Goal: Find specific page/section: Find specific page/section

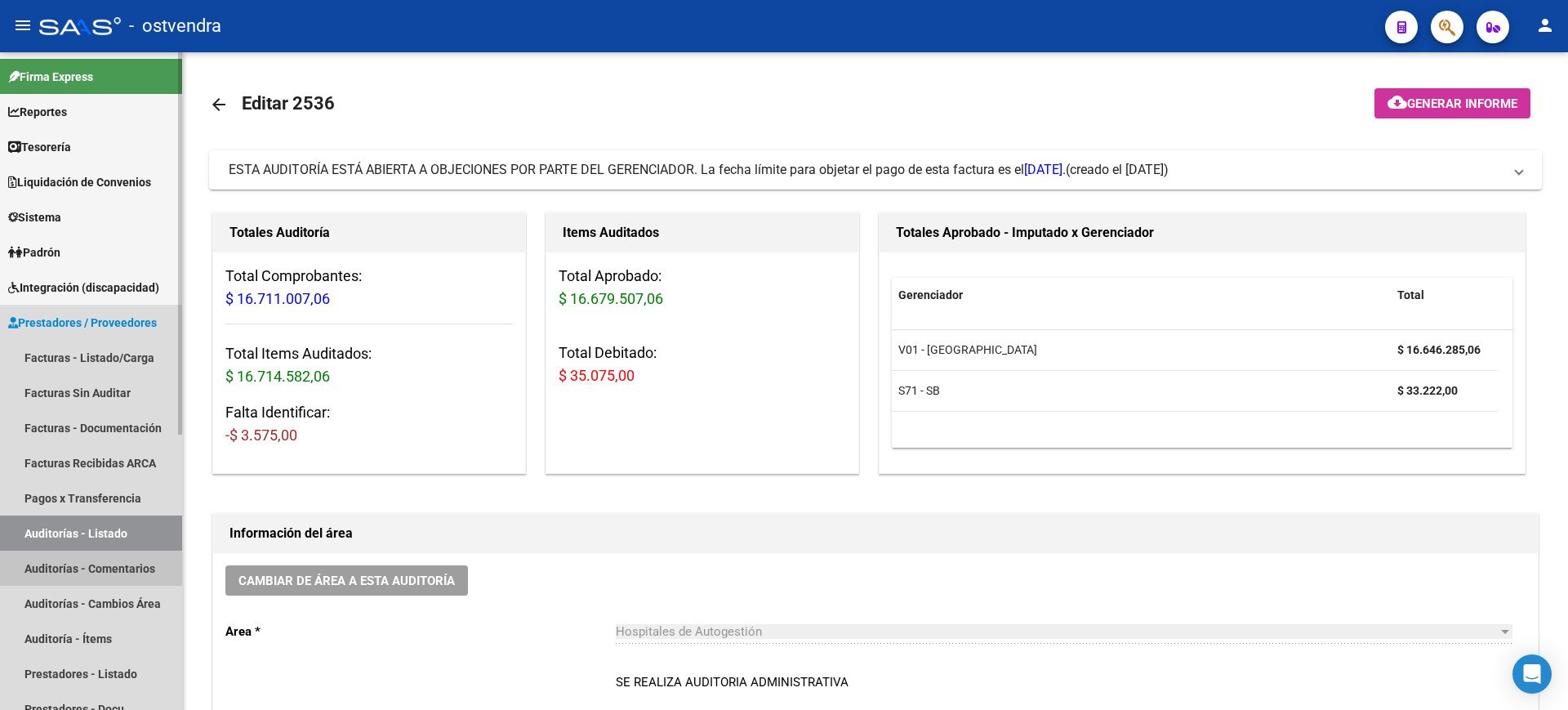
click at [130, 574] on link "Auditorías - Comentarios" at bounding box center [91, 568] width 182 height 35
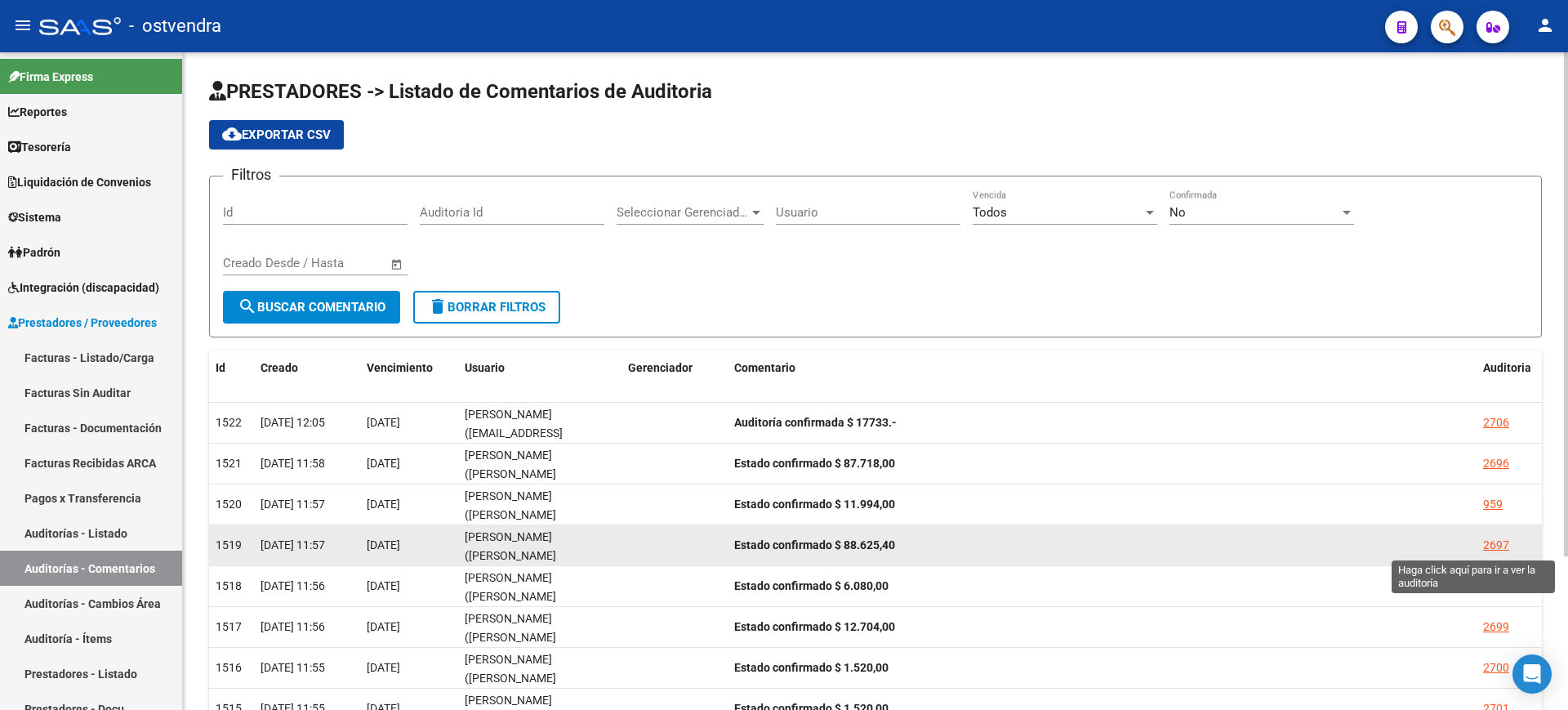
click at [1499, 536] on div "2697" at bounding box center [1495, 544] width 26 height 18
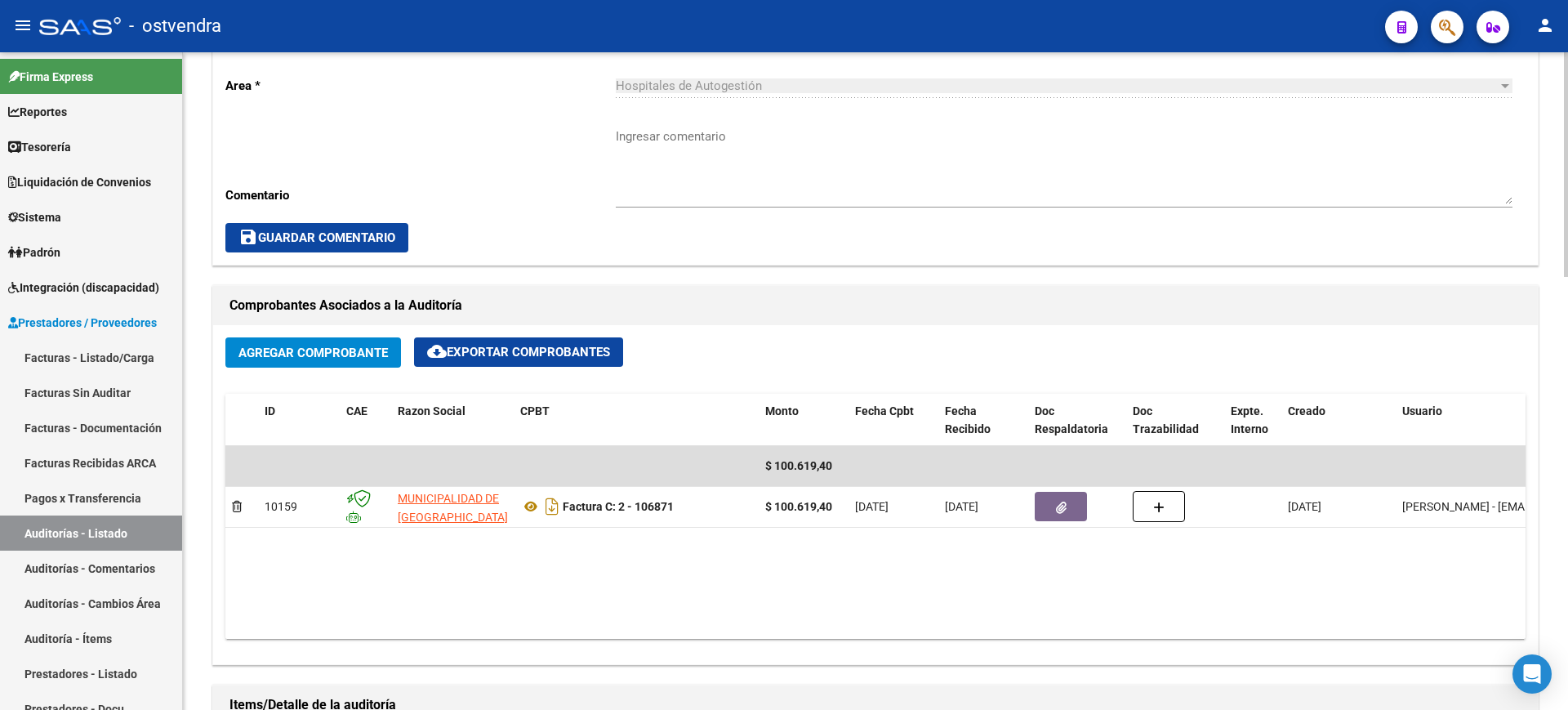
scroll to position [550, 0]
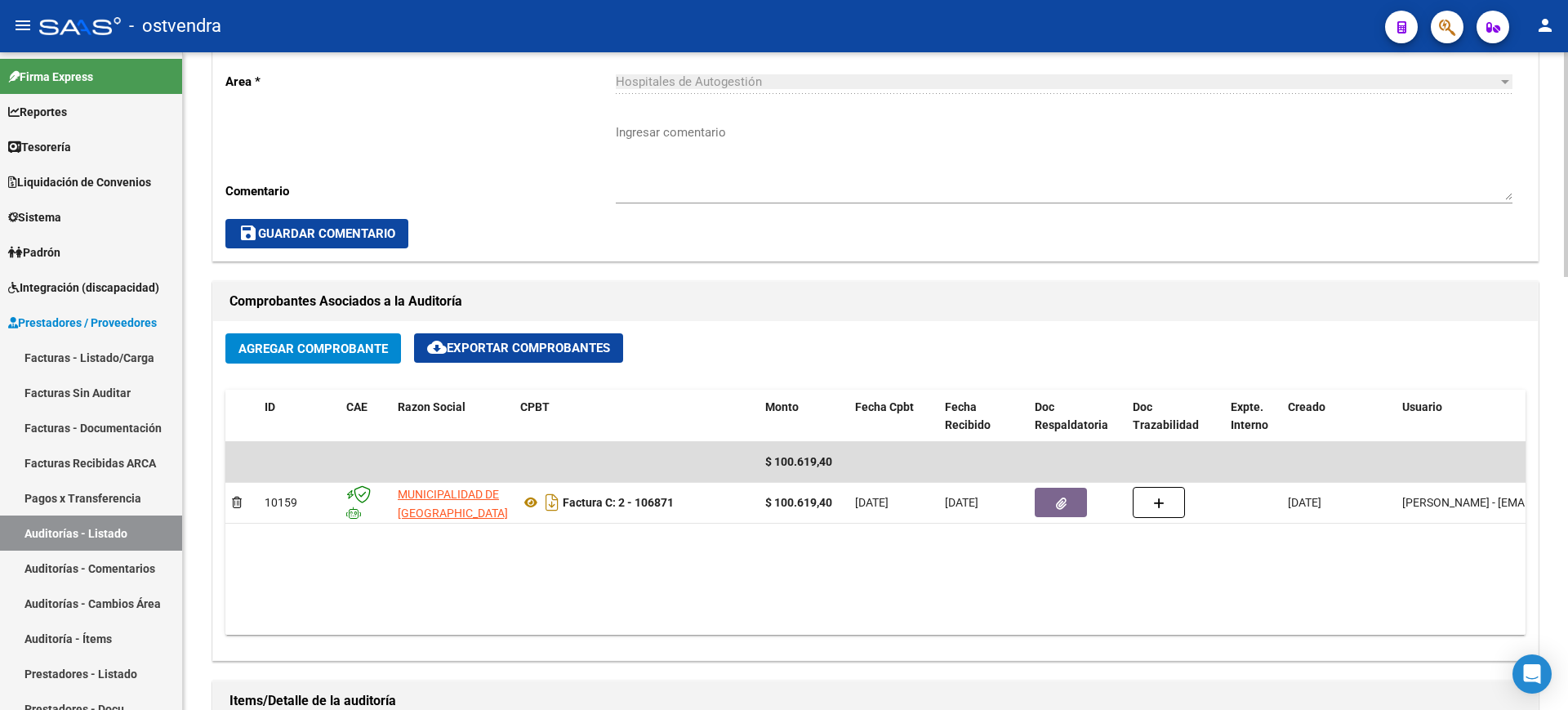
click at [1567, 416] on div at bounding box center [1566, 353] width 4 height 225
click at [117, 575] on link "Auditorías - Comentarios" at bounding box center [91, 568] width 182 height 35
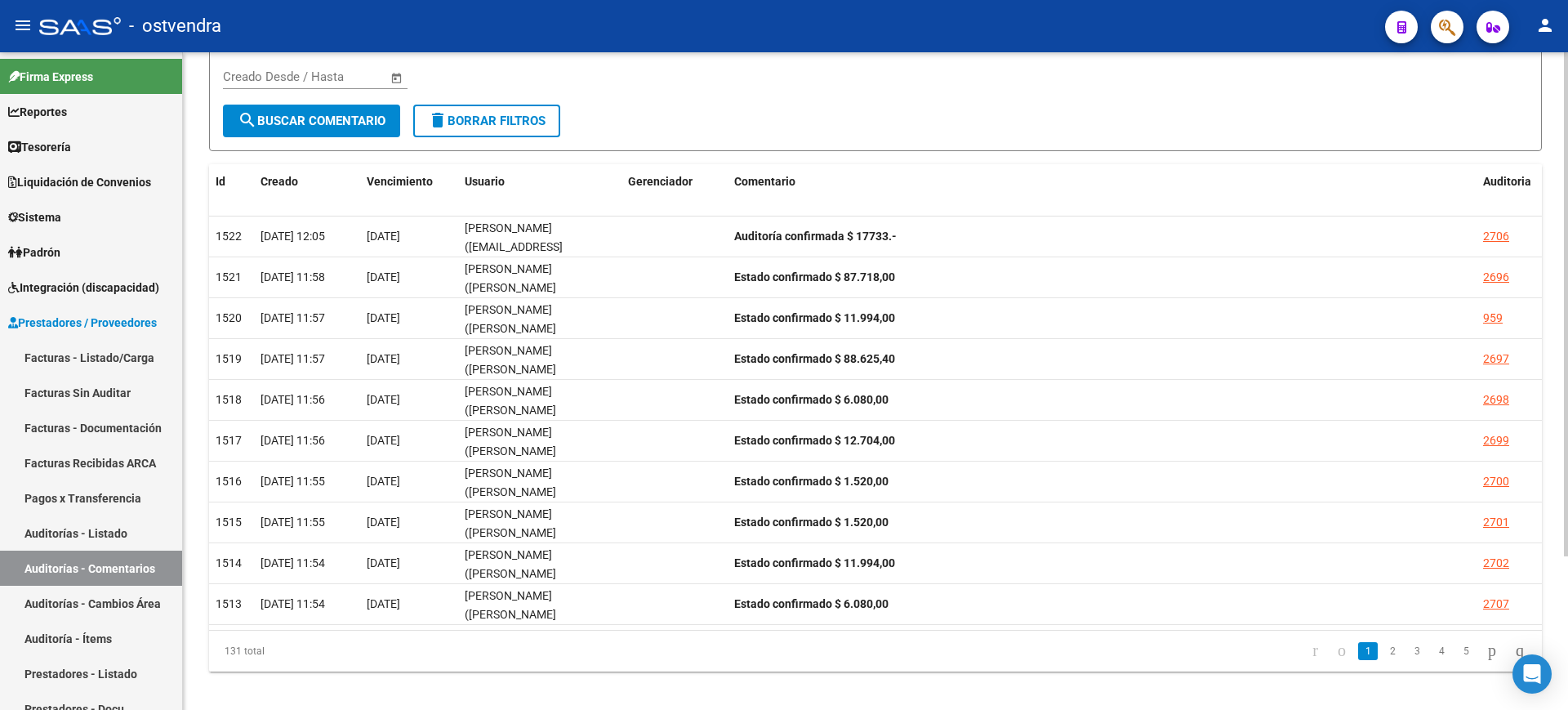
scroll to position [200, 0]
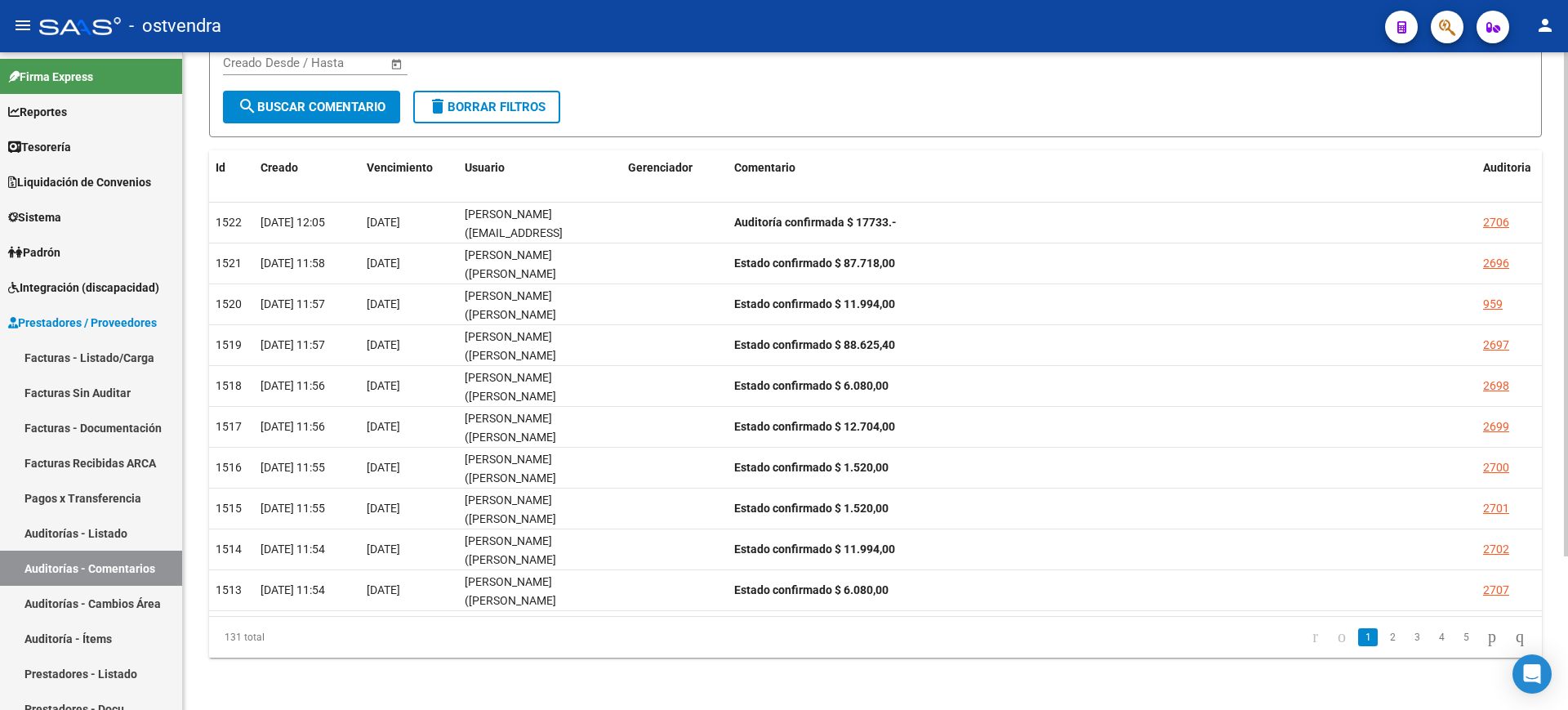
click at [1567, 536] on div at bounding box center [1566, 457] width 4 height 504
click at [1383, 640] on link "2" at bounding box center [1392, 637] width 19 height 18
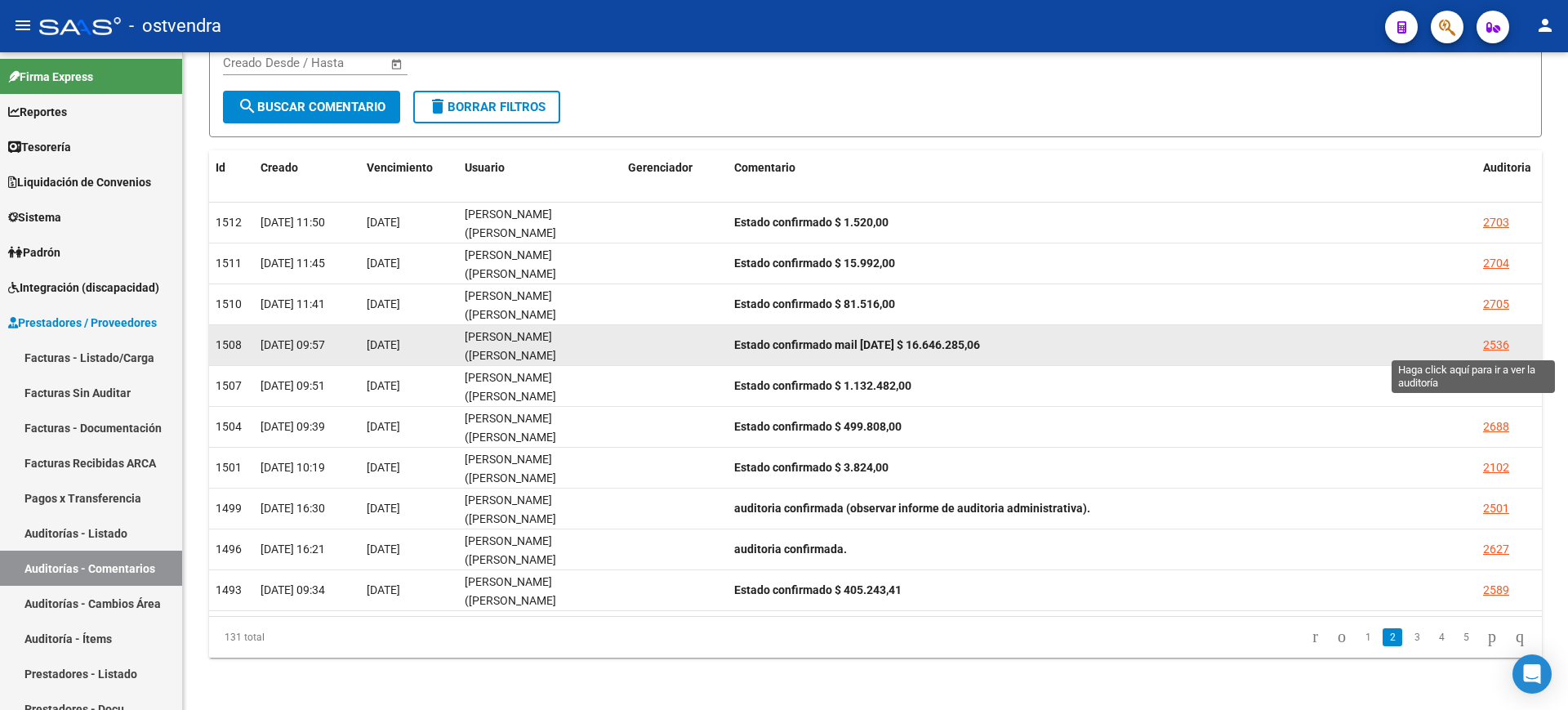
click at [1498, 345] on div "2536" at bounding box center [1495, 344] width 26 height 18
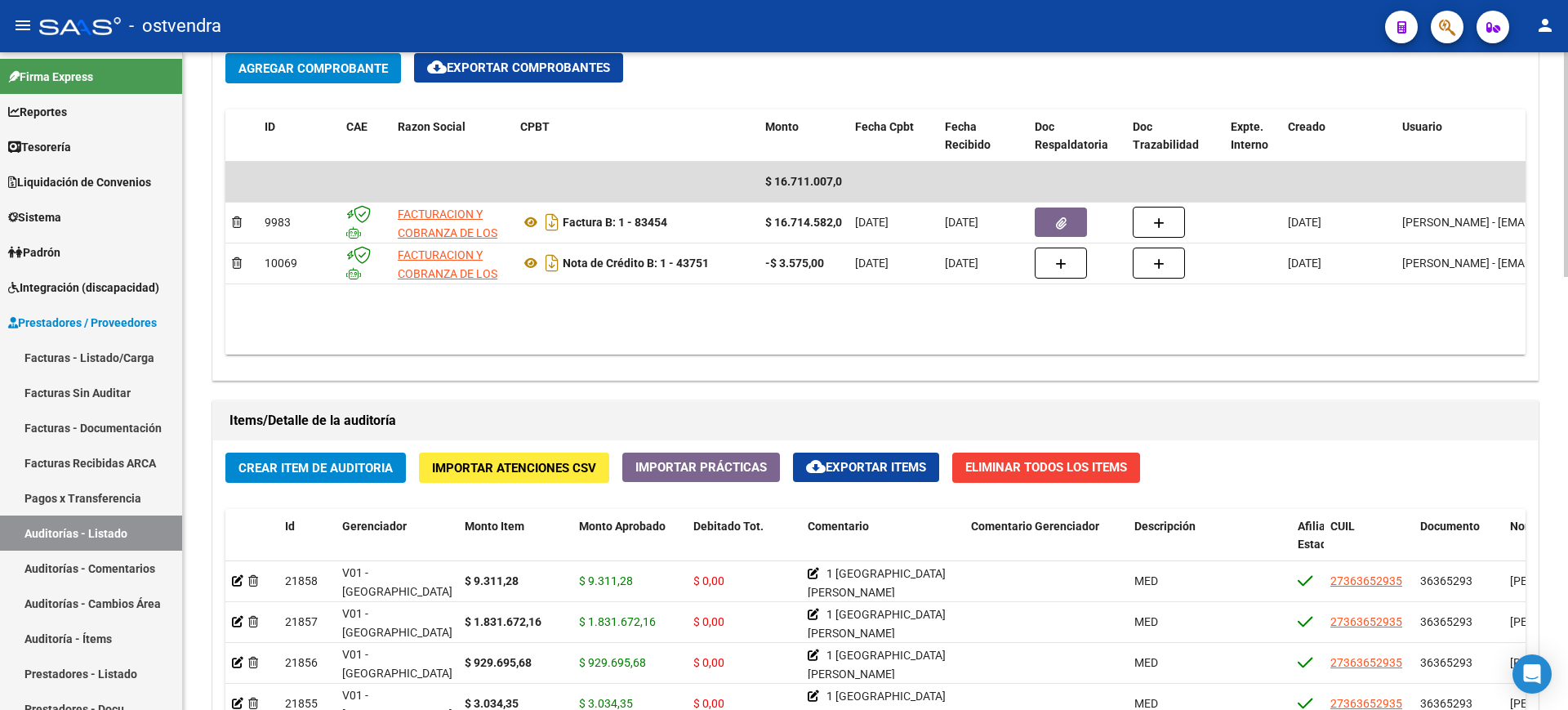
scroll to position [1011, 0]
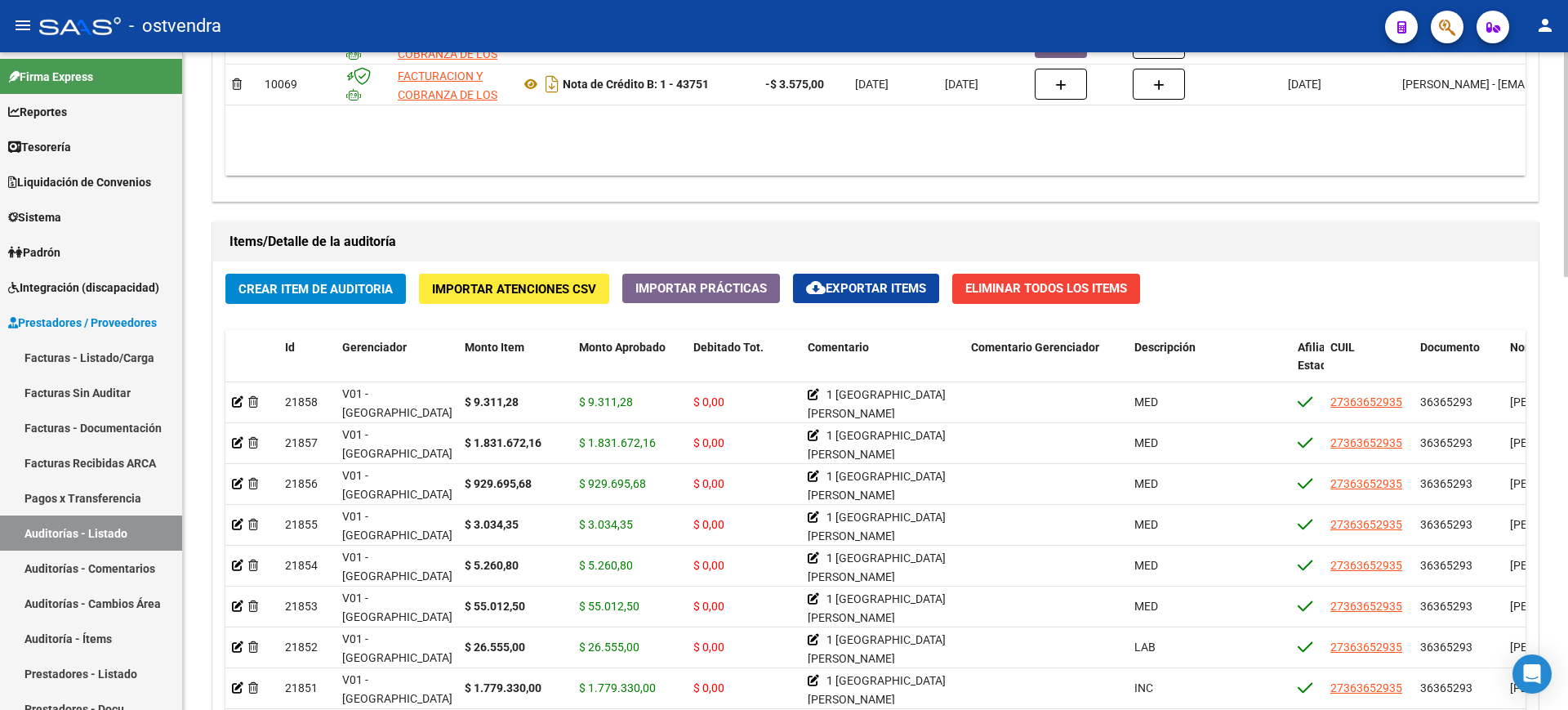
click at [1567, 570] on div at bounding box center [1566, 509] width 4 height 225
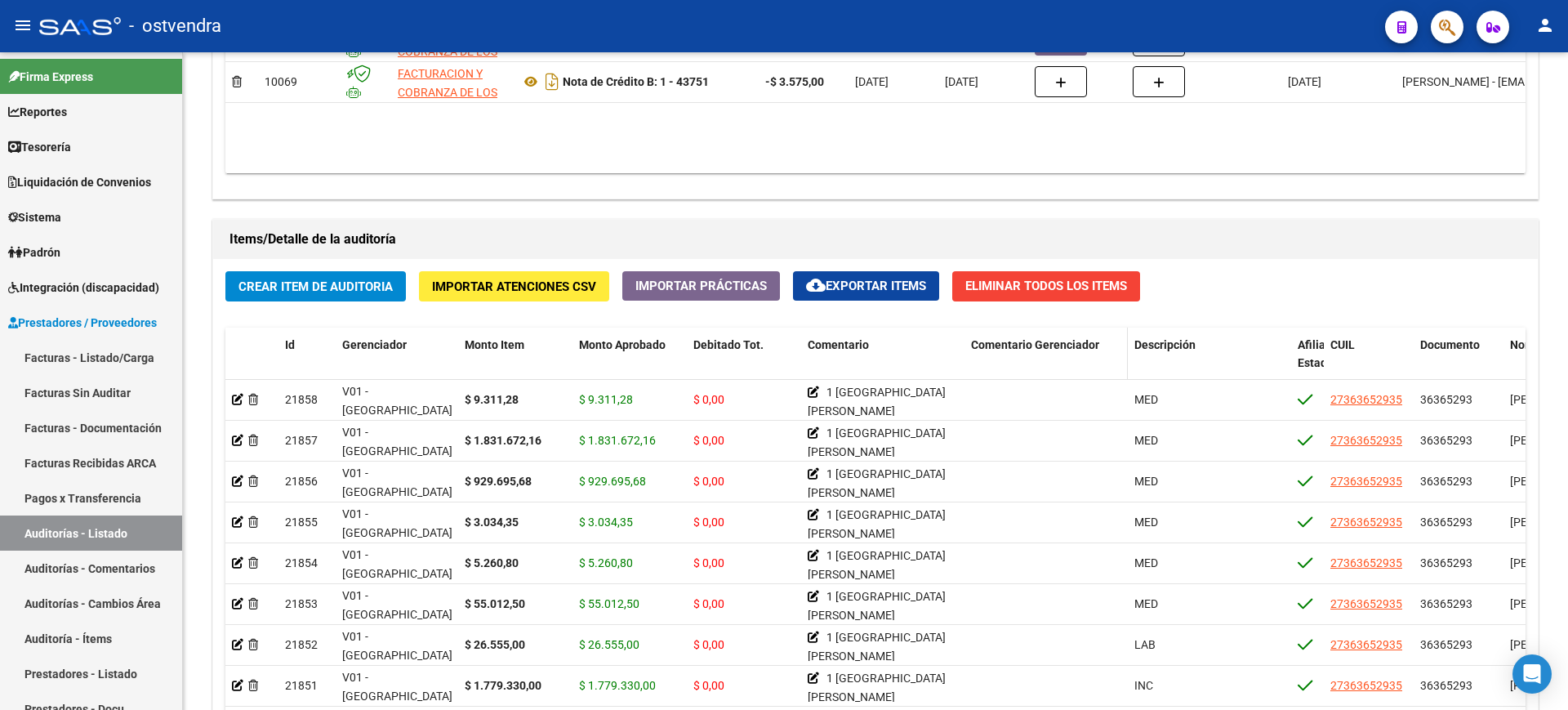
click at [1039, 344] on span "Comentario Gerenciador" at bounding box center [1035, 344] width 128 height 13
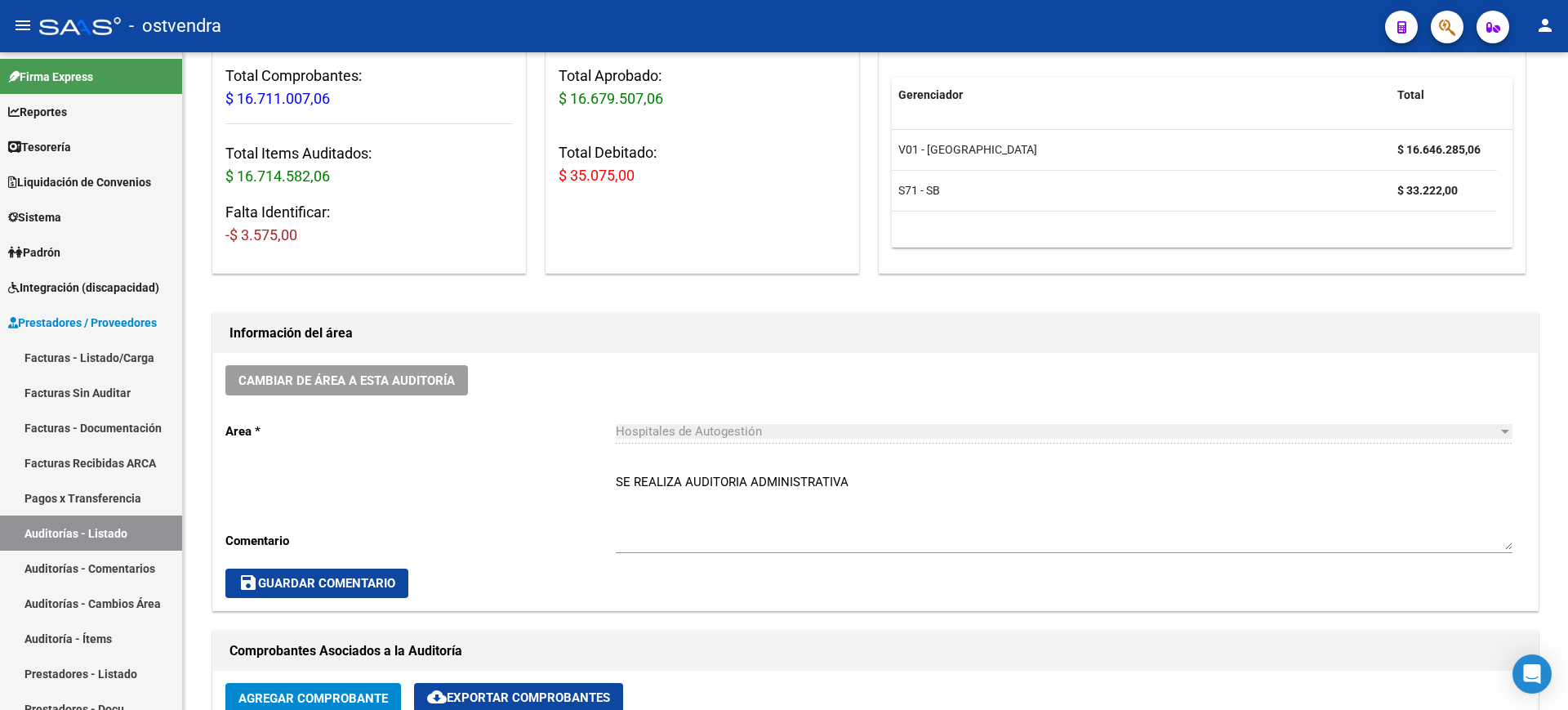
scroll to position [0, 0]
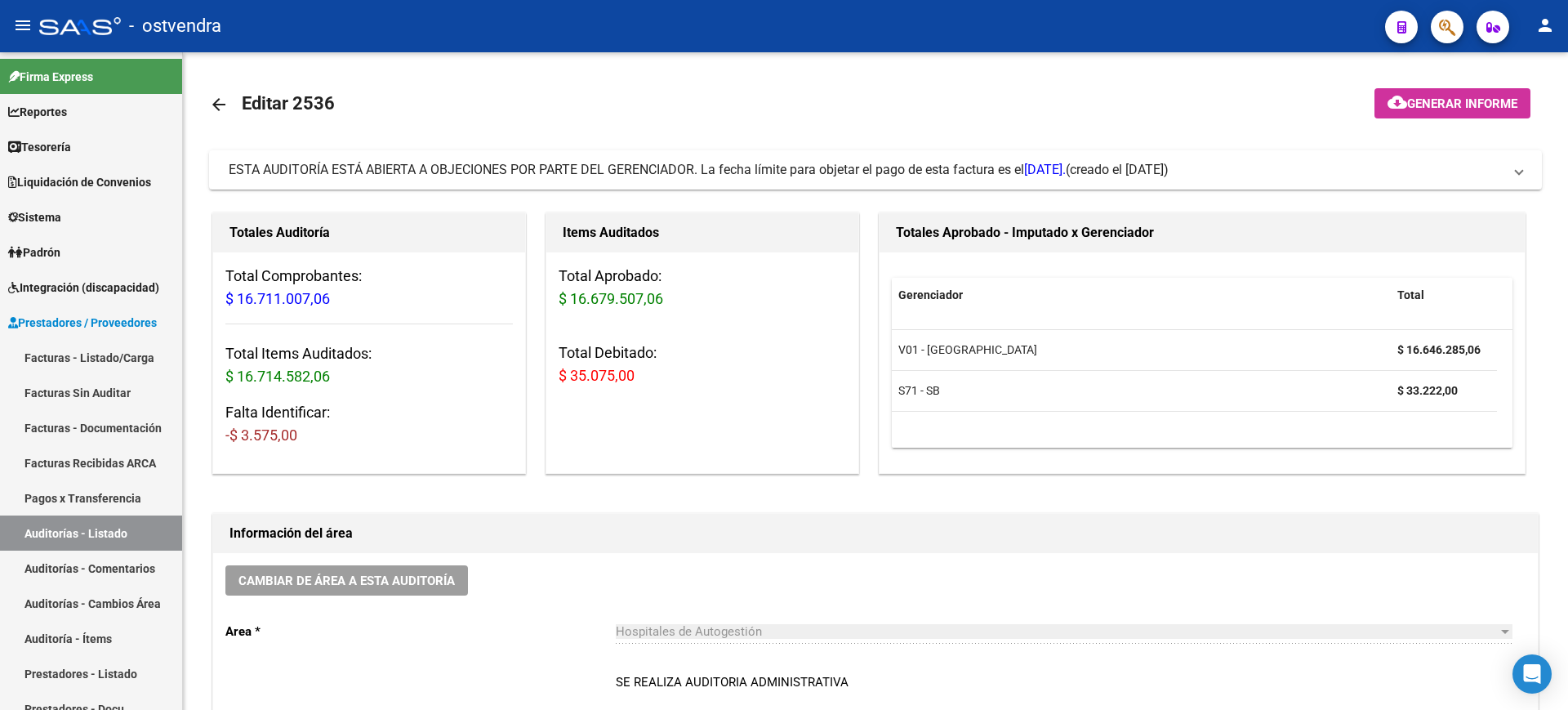
click at [1567, 187] on div at bounding box center [1566, 165] width 4 height 225
click at [979, 163] on span "ESTA AUDITORÍA ESTÁ ABIERTA A OBJECIONES POR PARTE DEL GERENCIADOR. La fecha lí…" at bounding box center [647, 170] width 837 height 16
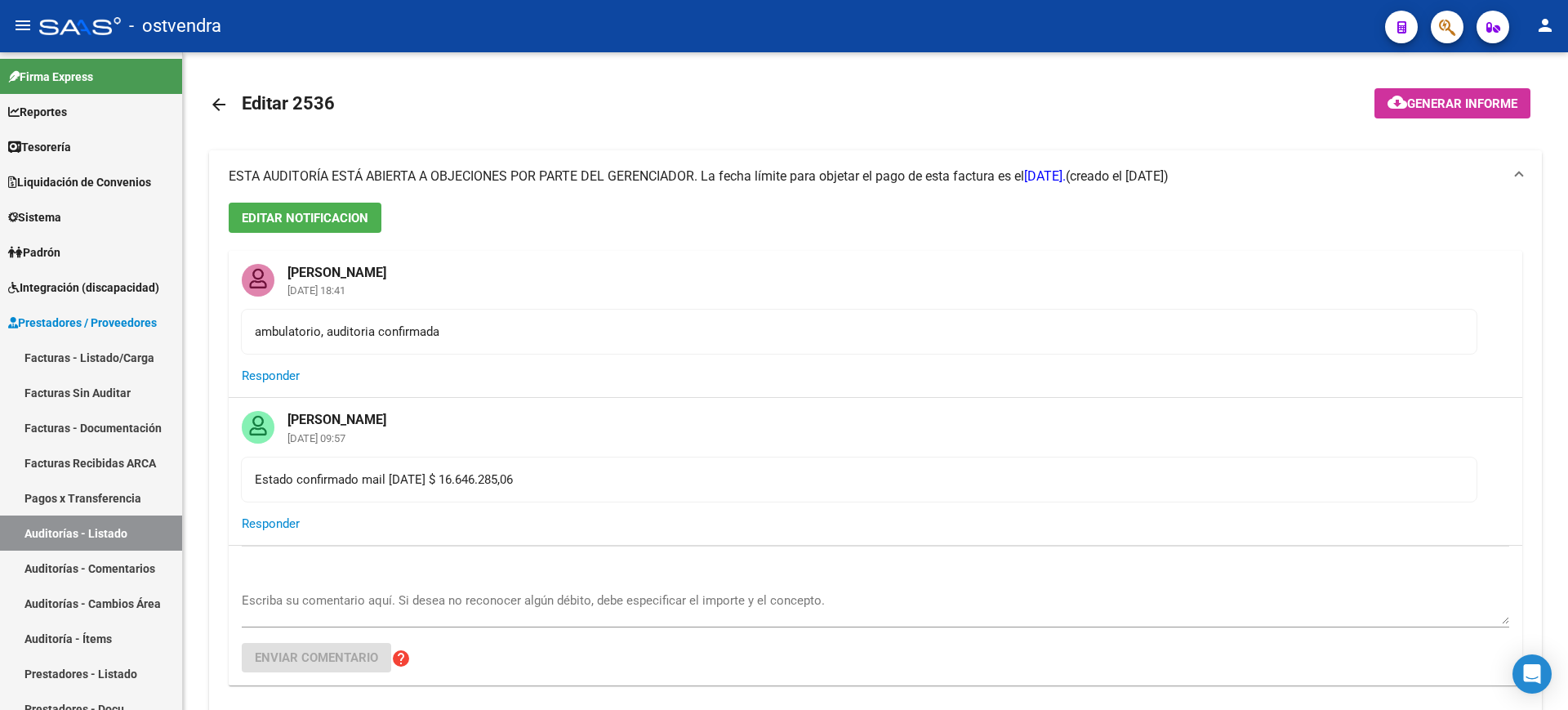
click at [979, 163] on mat-expansion-panel-header "ESTA AUDITORÍA ESTÁ ABIERTA A OBJECIONES POR PARTE DEL GERENCIADOR. La fecha lí…" at bounding box center [876, 177] width 1332 height 52
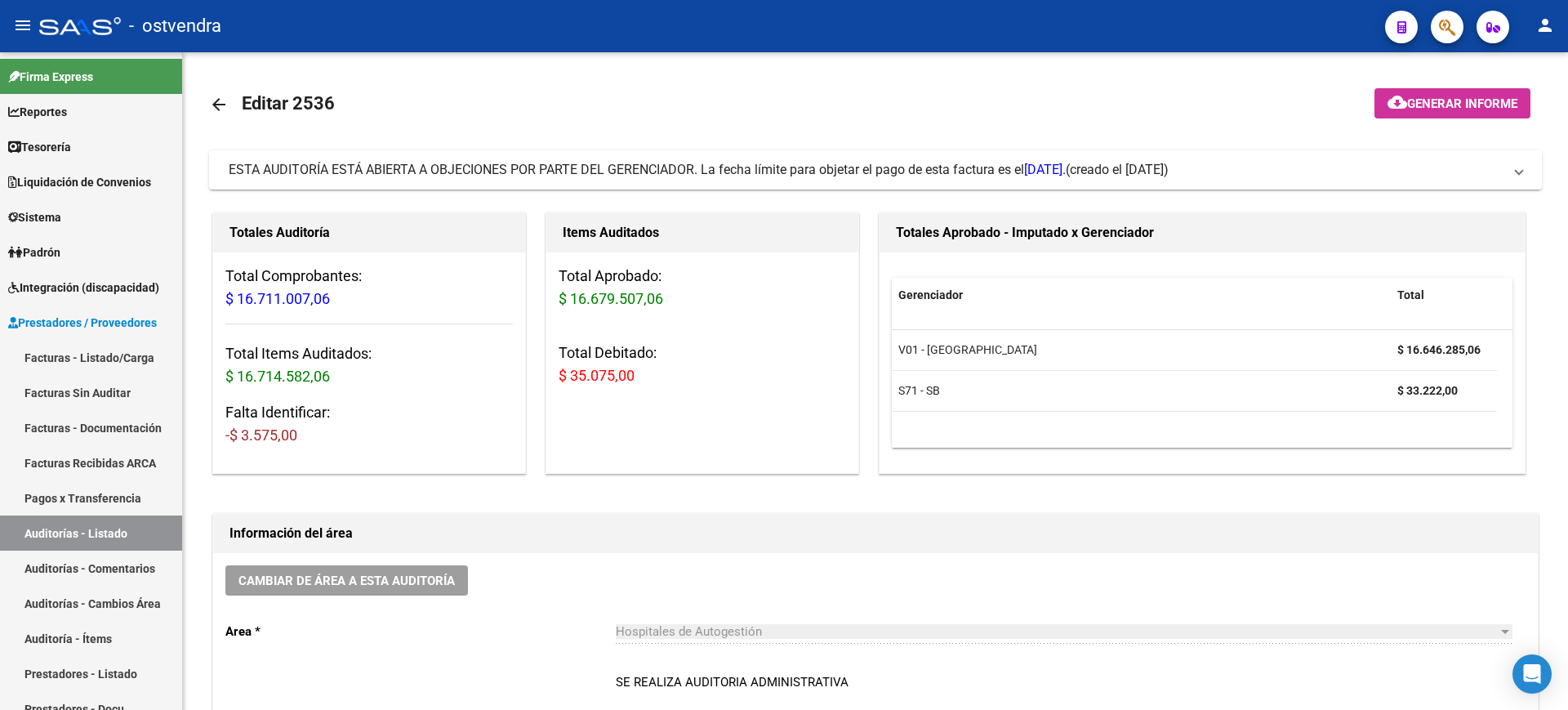
click at [941, 171] on span "ESTA AUDITORÍA ESTÁ ABIERTA A OBJECIONES POR PARTE DEL GERENCIADOR. La fecha lí…" at bounding box center [647, 170] width 837 height 16
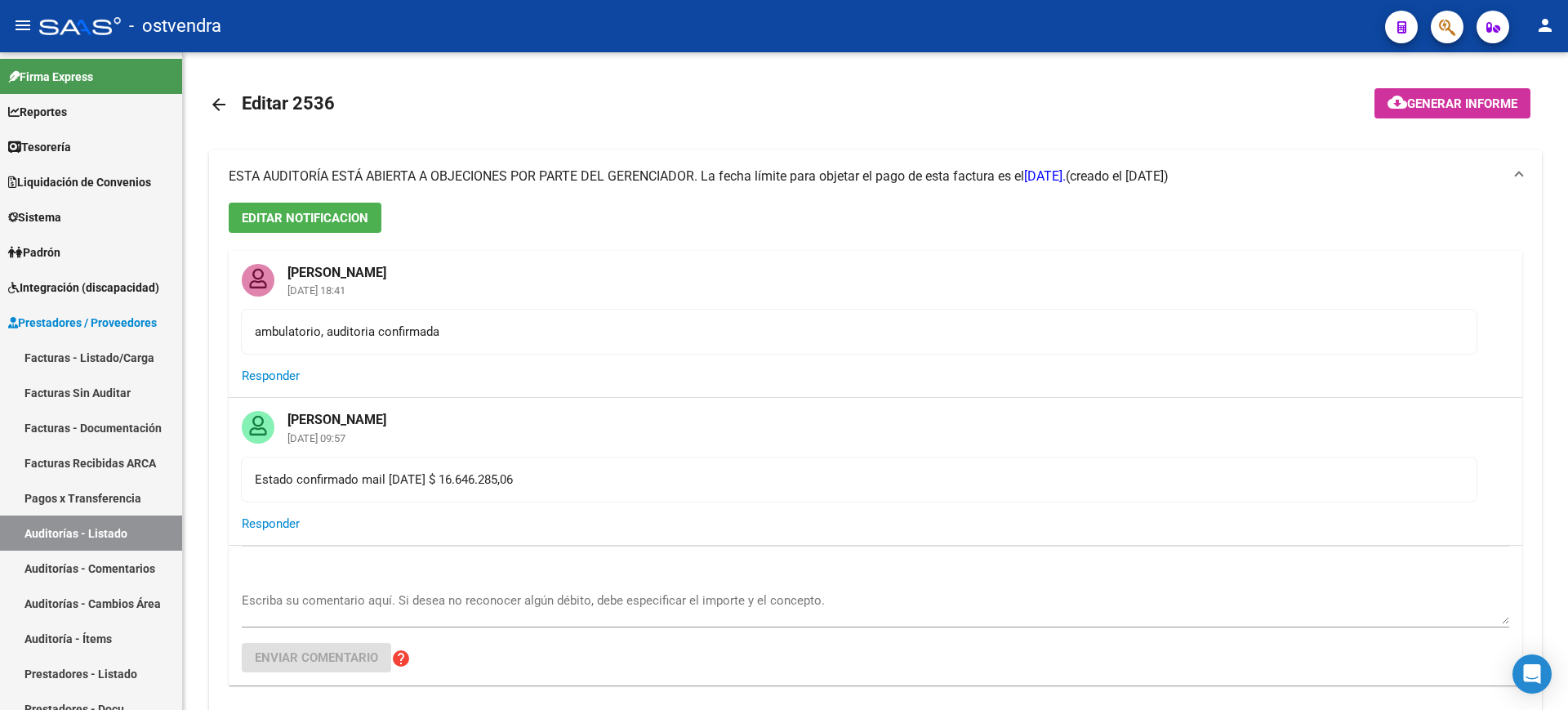
click at [941, 171] on span "ESTA AUDITORÍA ESTÁ ABIERTA A OBJECIONES POR PARTE DEL GERENCIADOR. La fecha lí…" at bounding box center [647, 176] width 837 height 16
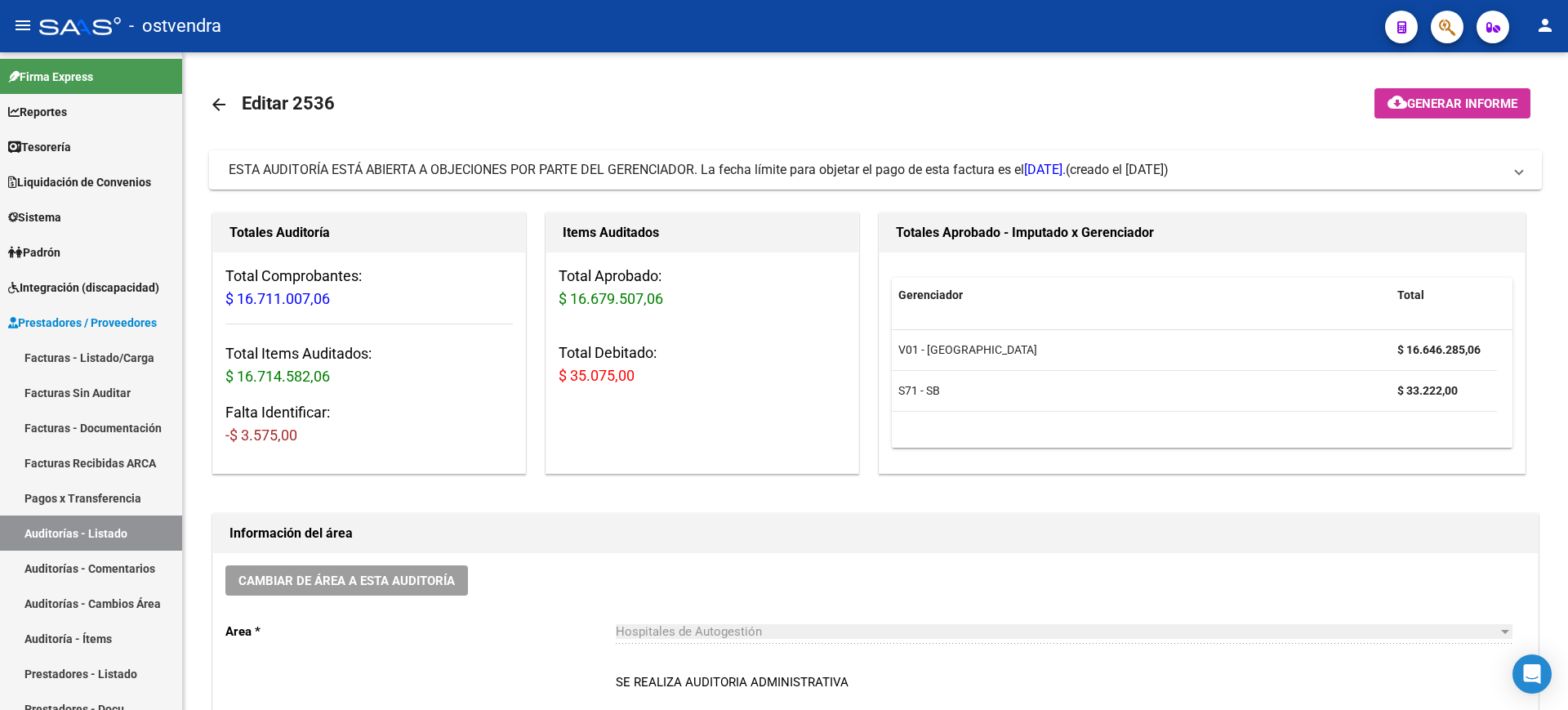
click at [1567, 205] on div at bounding box center [1566, 165] width 4 height 225
click at [1567, 174] on div at bounding box center [1566, 165] width 4 height 225
click at [998, 173] on span "ESTA AUDITORÍA ESTÁ ABIERTA A OBJECIONES POR PARTE DEL GERENCIADOR. La fecha lí…" at bounding box center [647, 170] width 837 height 16
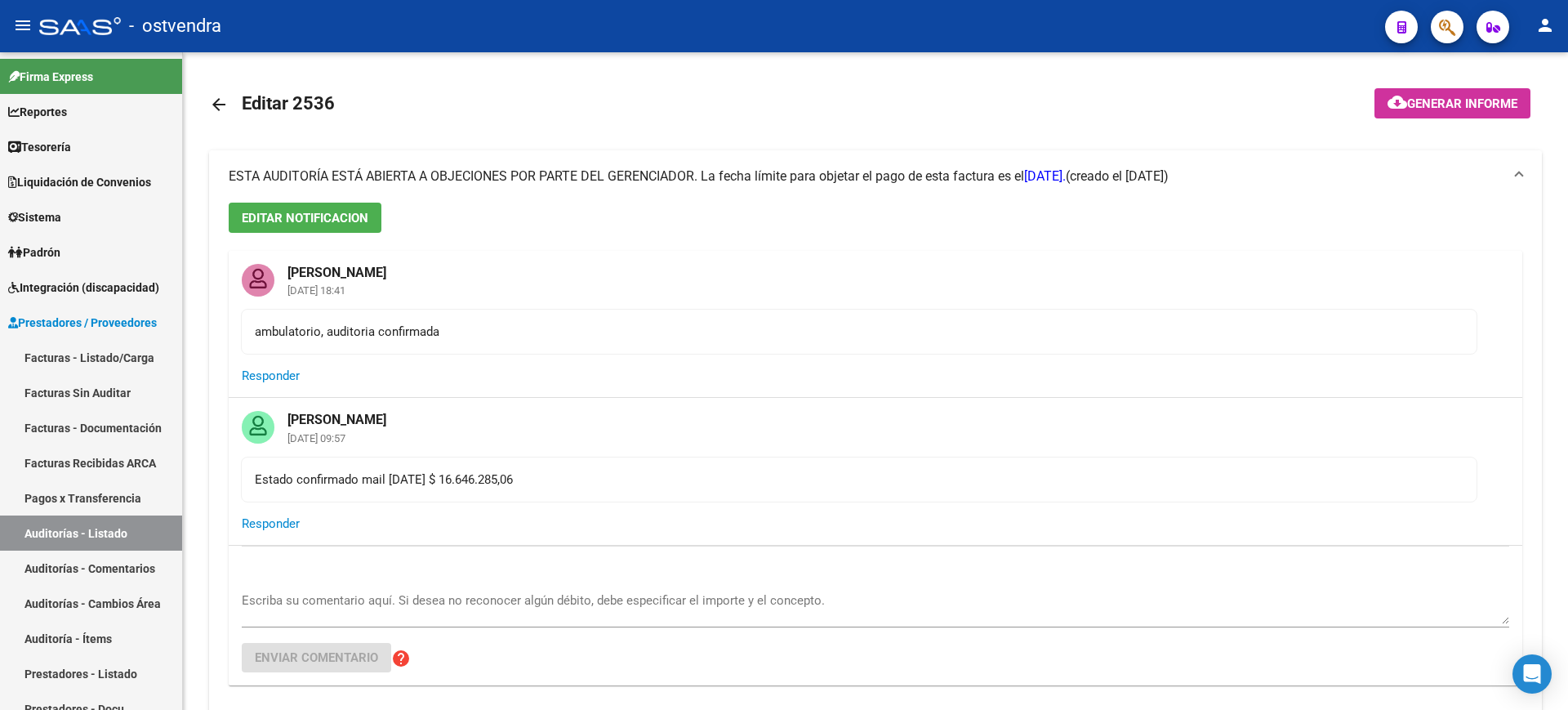
click at [998, 173] on span "ESTA AUDITORÍA ESTÁ ABIERTA A OBJECIONES POR PARTE DEL GERENCIADOR. La fecha lí…" at bounding box center [647, 176] width 837 height 16
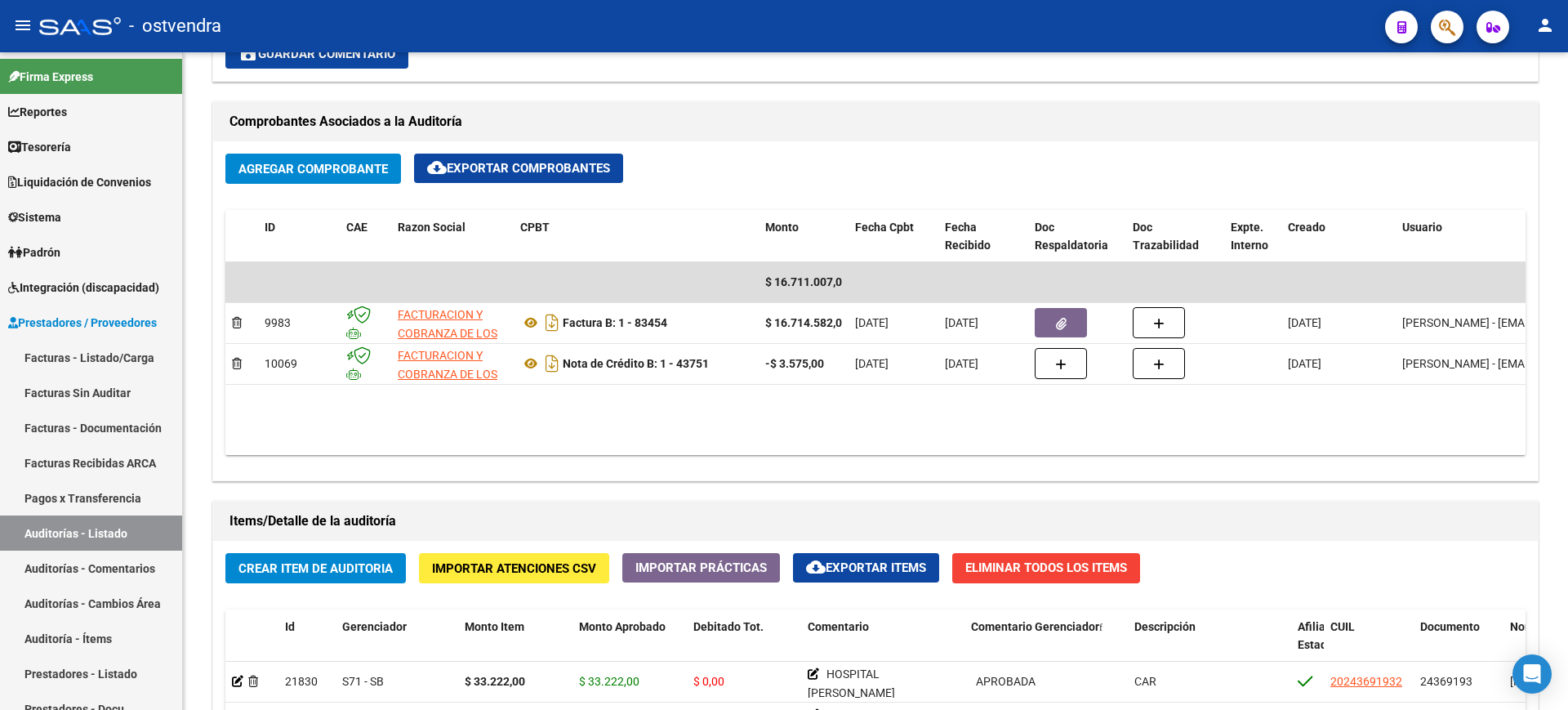
scroll to position [734, 0]
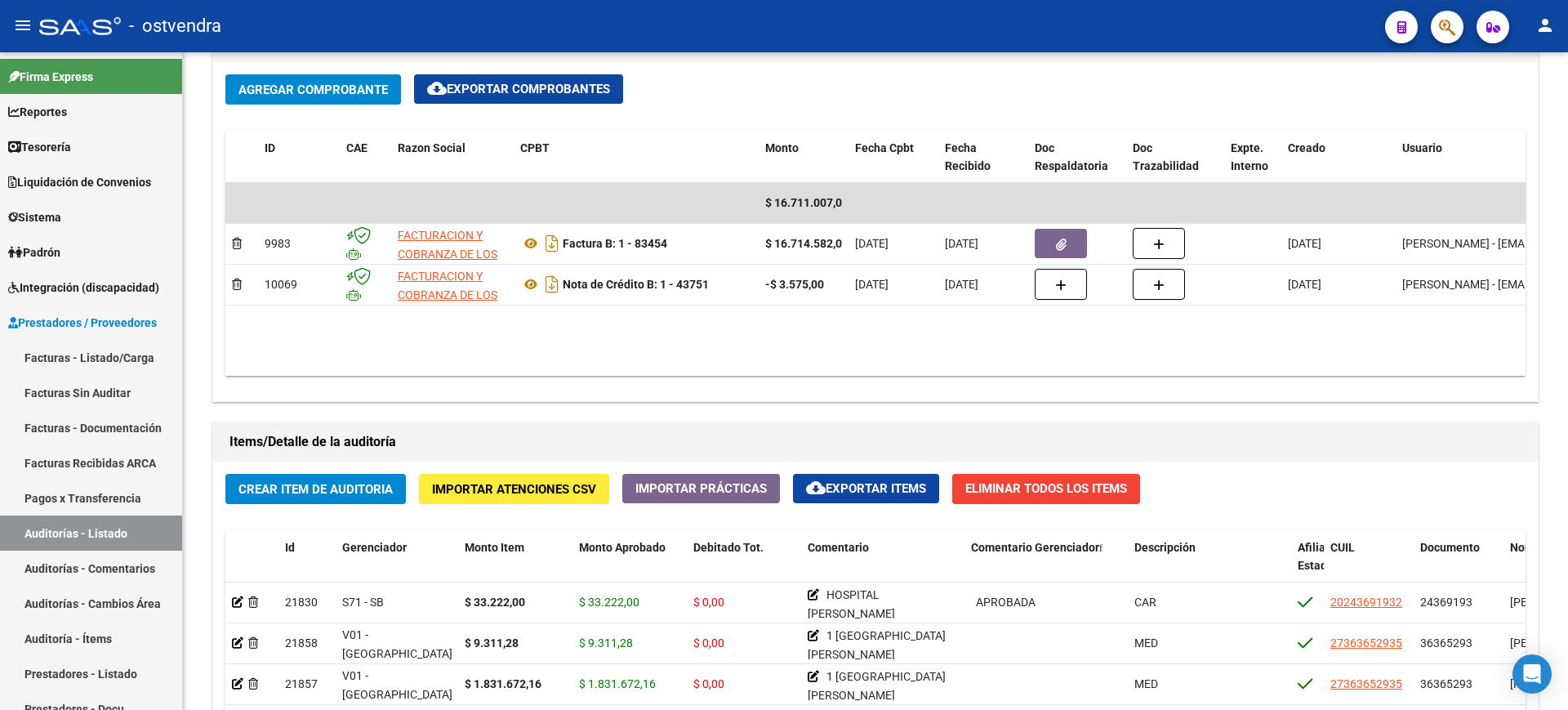
click at [1567, 512] on div at bounding box center [1566, 441] width 4 height 225
